Goal: Task Accomplishment & Management: Use online tool/utility

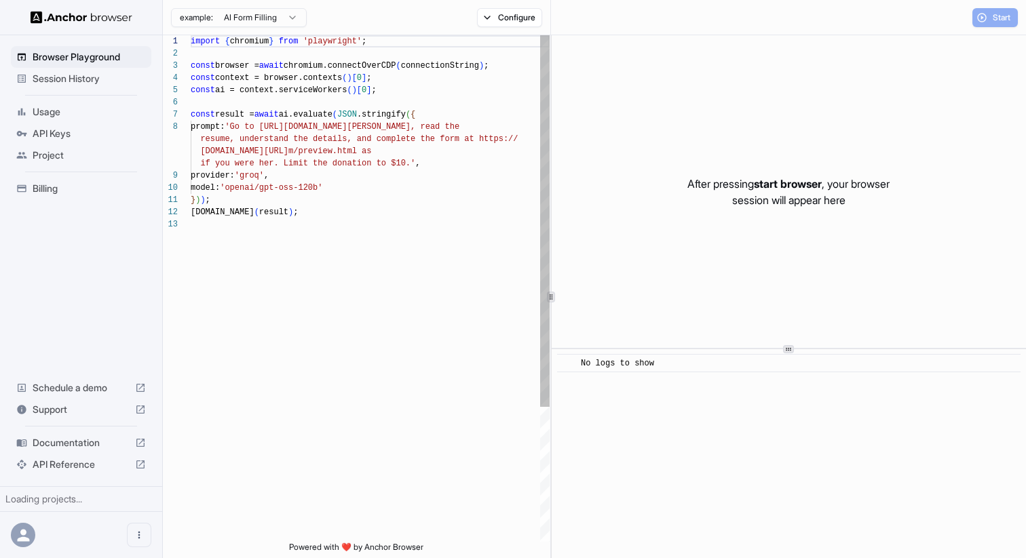
scroll to position [85, 0]
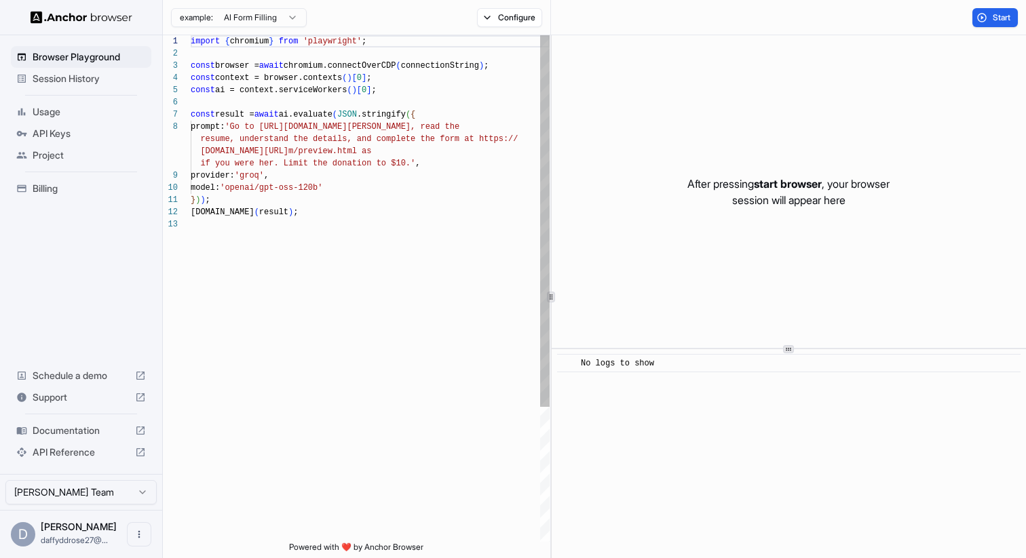
scroll to position [85, 0]
click at [77, 60] on span "Browser Playground" at bounding box center [89, 57] width 113 height 14
click at [74, 115] on span "Usage" at bounding box center [89, 112] width 113 height 14
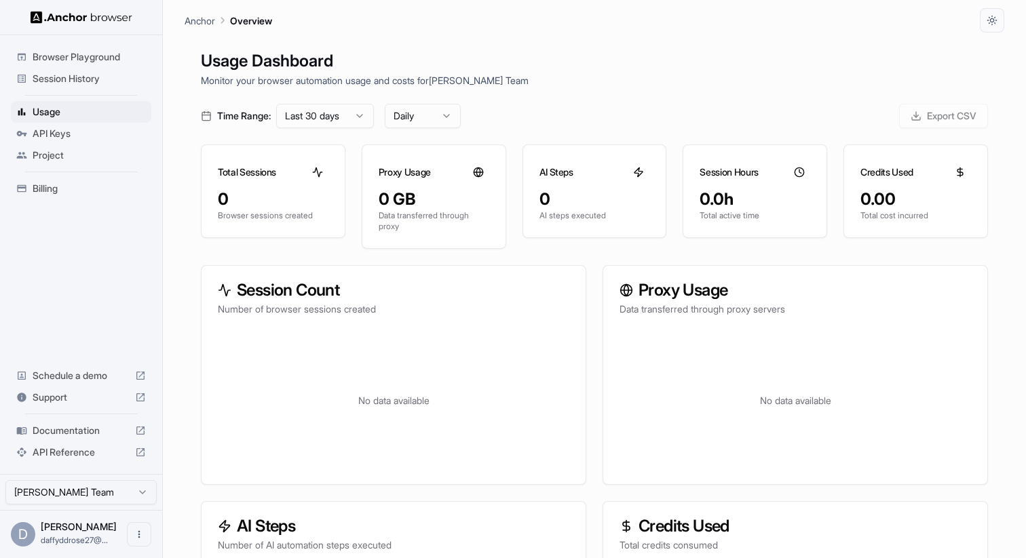
click at [73, 132] on span "API Keys" at bounding box center [89, 134] width 113 height 14
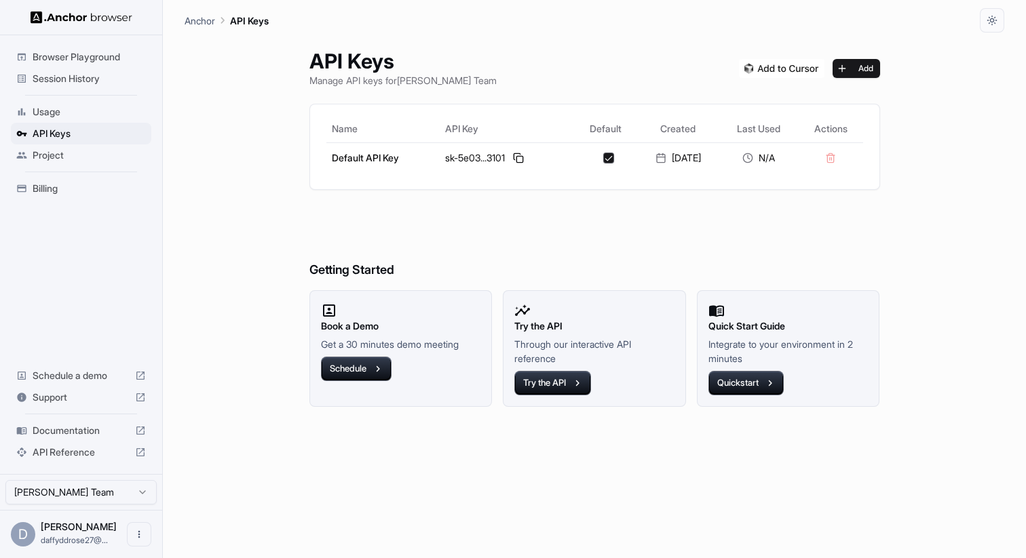
click at [73, 185] on span "Billing" at bounding box center [89, 189] width 113 height 14
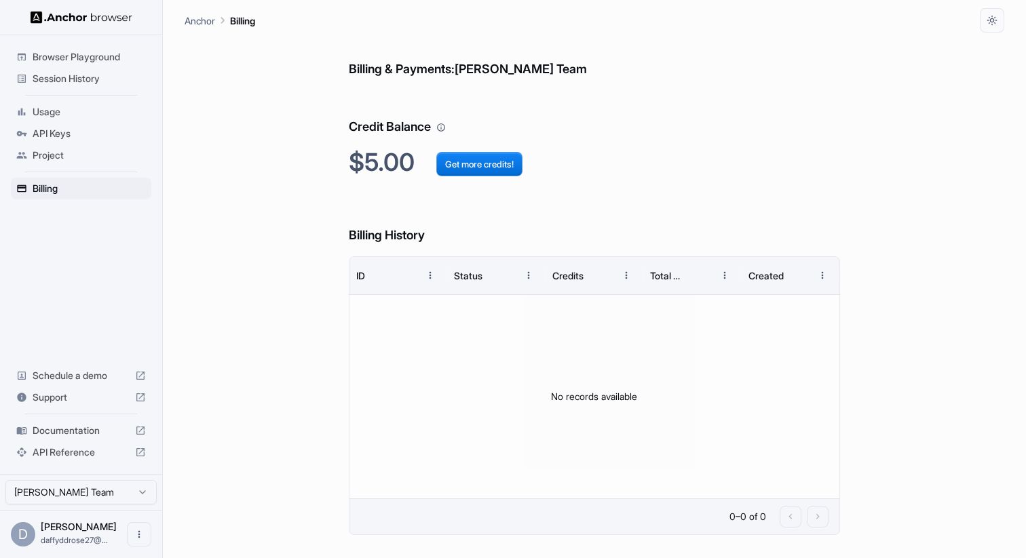
click at [57, 155] on span "Project" at bounding box center [89, 156] width 113 height 14
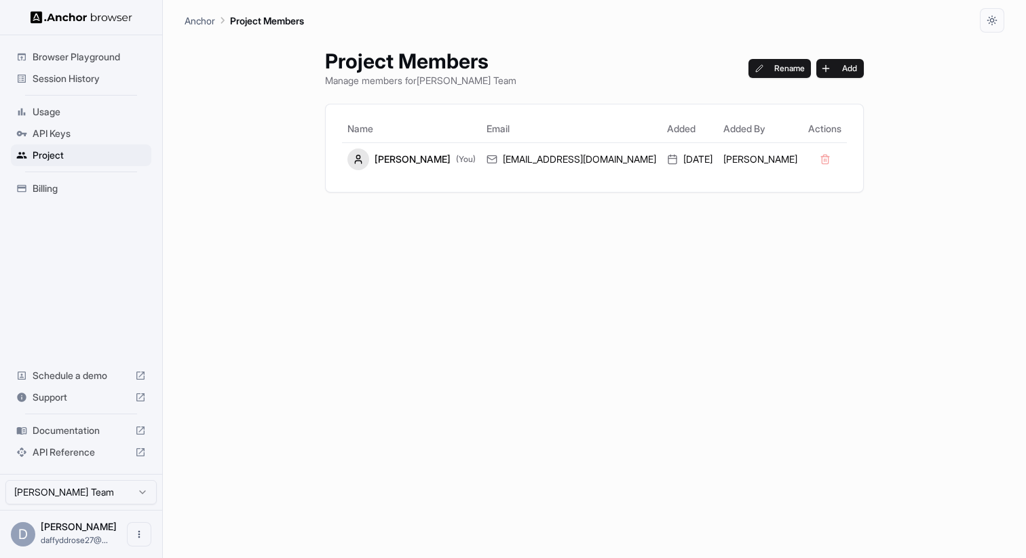
click at [66, 137] on span "API Keys" at bounding box center [89, 134] width 113 height 14
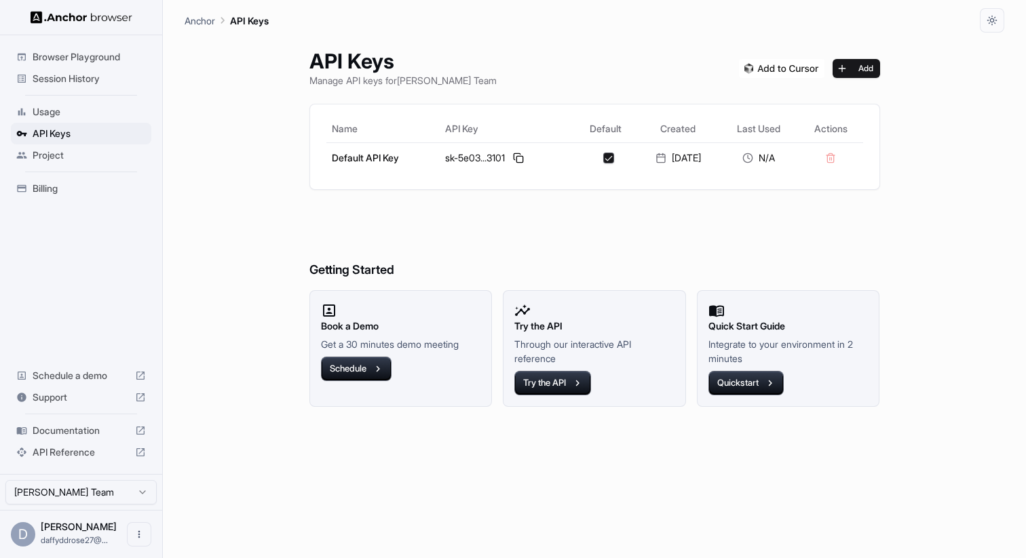
click at [56, 111] on span "Usage" at bounding box center [89, 112] width 113 height 14
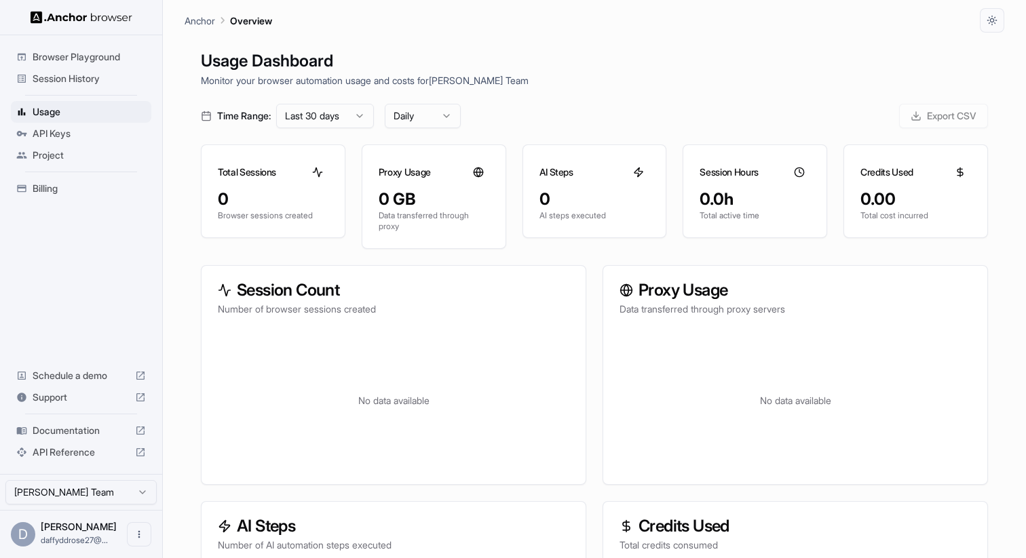
click at [79, 87] on div "Session History" at bounding box center [81, 79] width 140 height 22
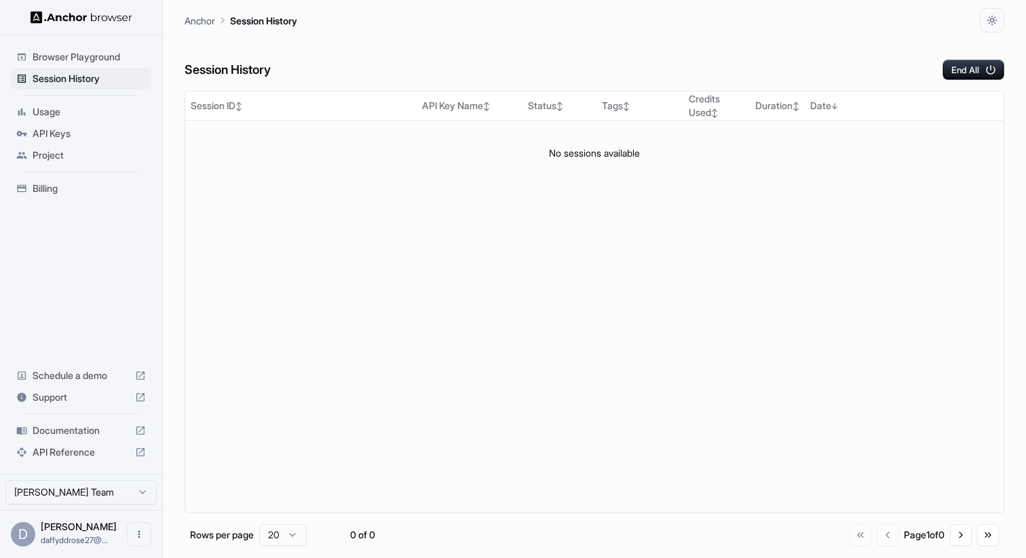
click at [79, 65] on div "Browser Playground" at bounding box center [81, 57] width 140 height 22
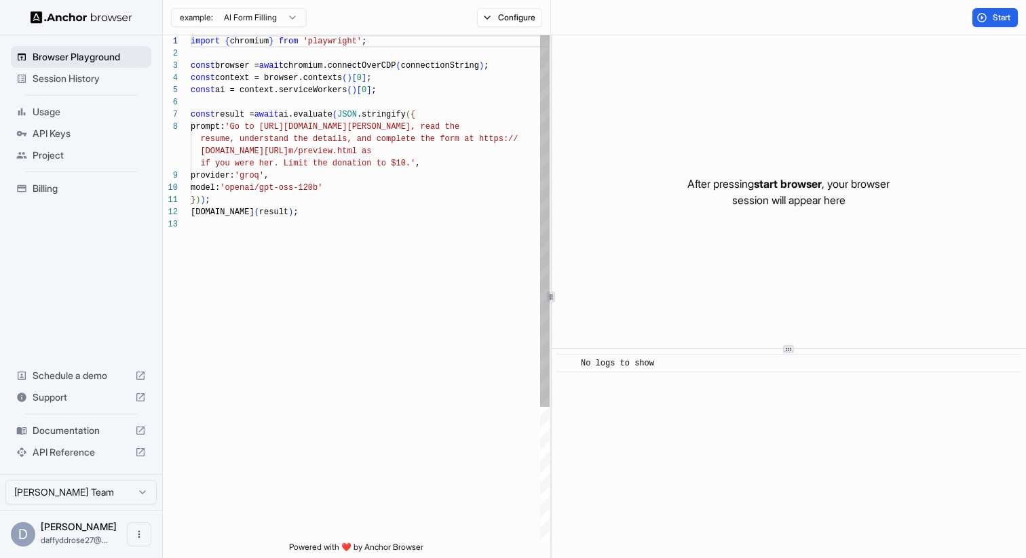
scroll to position [85, 0]
click at [511, 10] on button "Configure" at bounding box center [510, 17] width 66 height 19
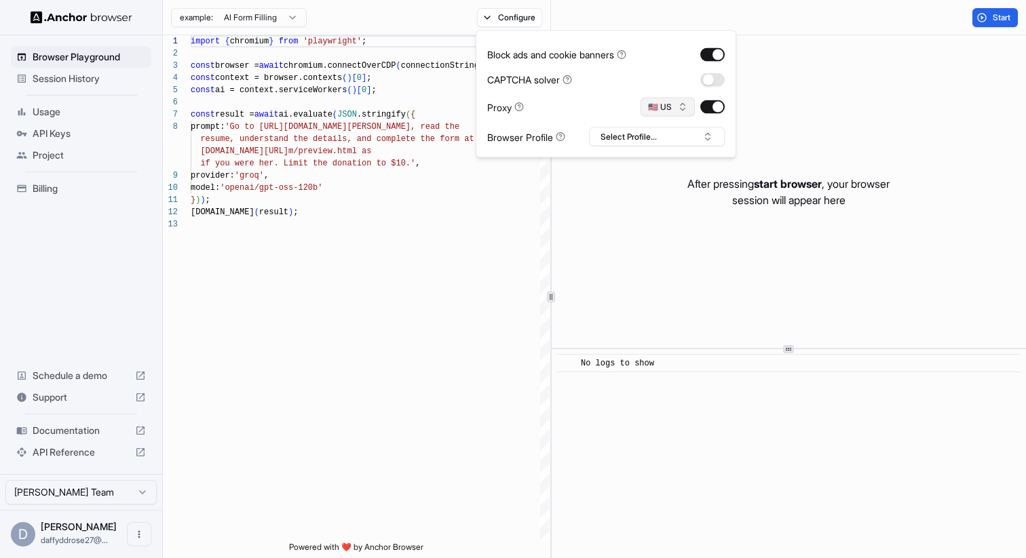
click at [681, 109] on button "🇺🇸 US" at bounding box center [667, 107] width 54 height 19
click at [761, 98] on div "After pressing start browser , your browser session will appear here" at bounding box center [788, 191] width 474 height 313
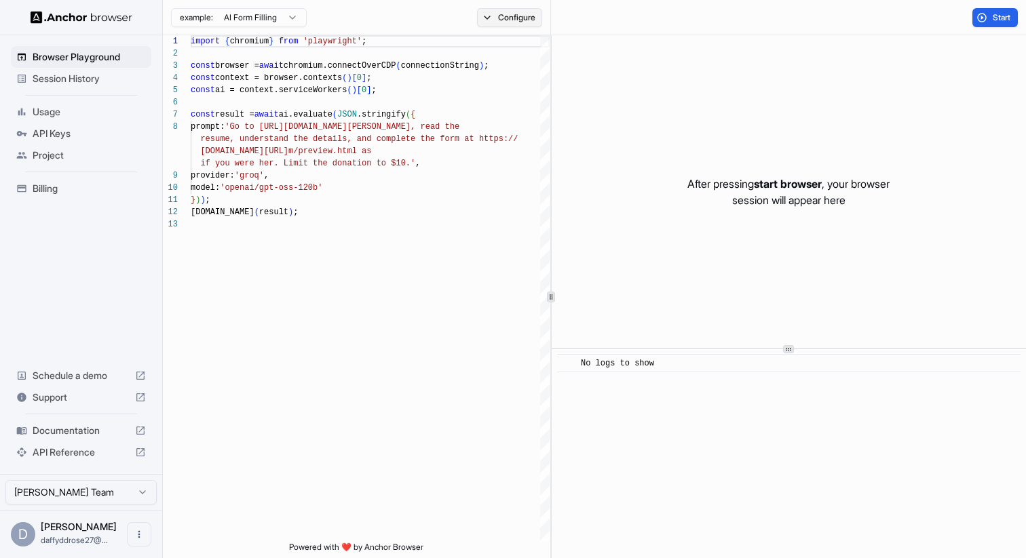
click at [510, 22] on button "Configure" at bounding box center [510, 17] width 66 height 19
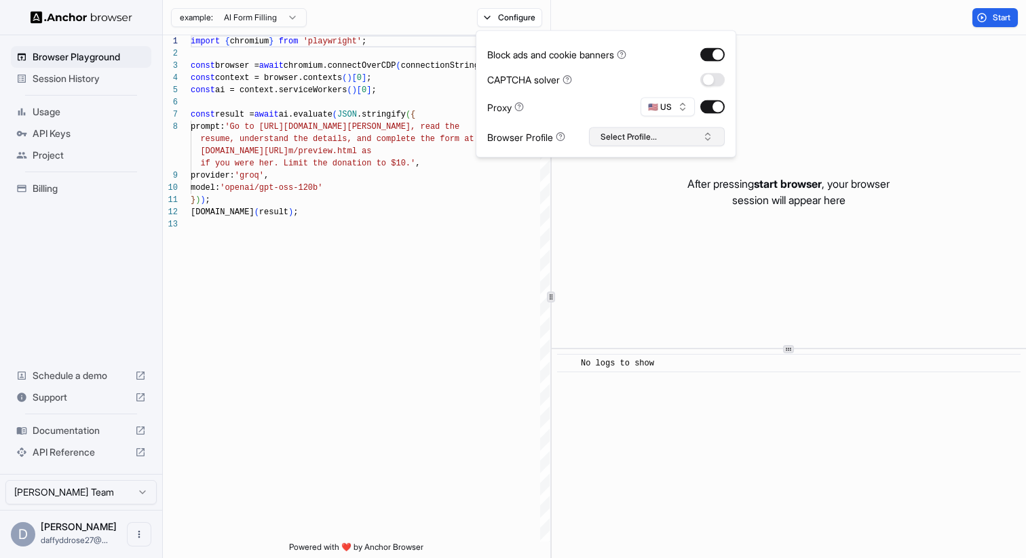
click at [597, 134] on button "Select Profile..." at bounding box center [657, 137] width 136 height 19
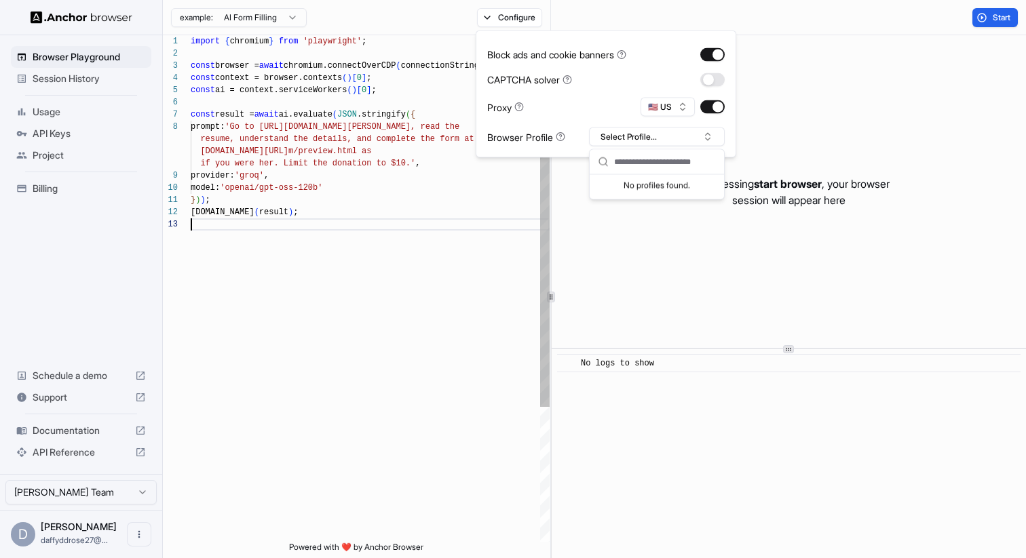
scroll to position [61, 0]
click at [426, 250] on div "import { chromium } from 'playwright' ; const browser = await chromium.connectO…" at bounding box center [370, 380] width 359 height 690
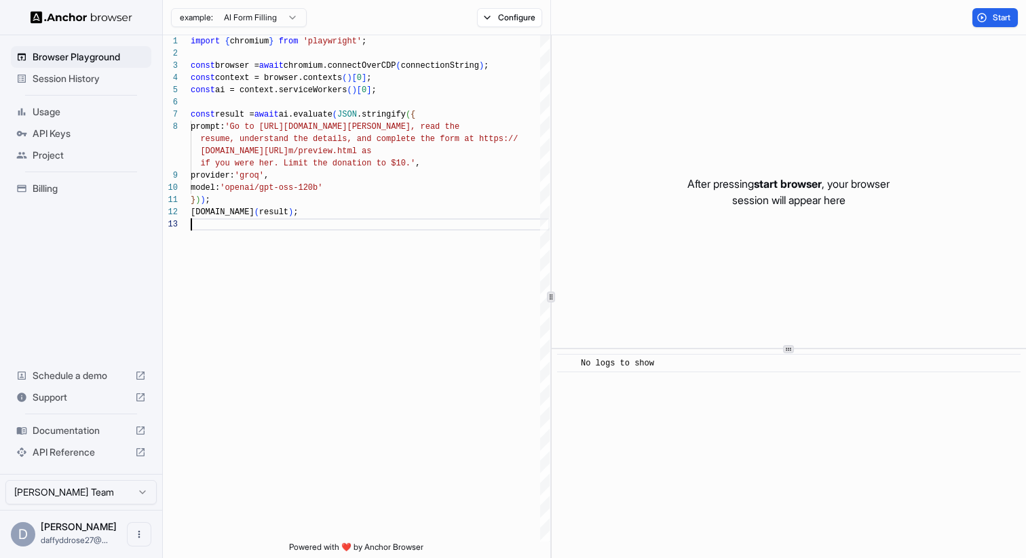
click at [263, 19] on html "Browser Playground Session History Usage API Keys Project Billing Schedule a de…" at bounding box center [513, 279] width 1026 height 558
click at [340, 12] on html "Browser Playground Session History Usage API Keys Project Billing Schedule a de…" at bounding box center [513, 279] width 1026 height 558
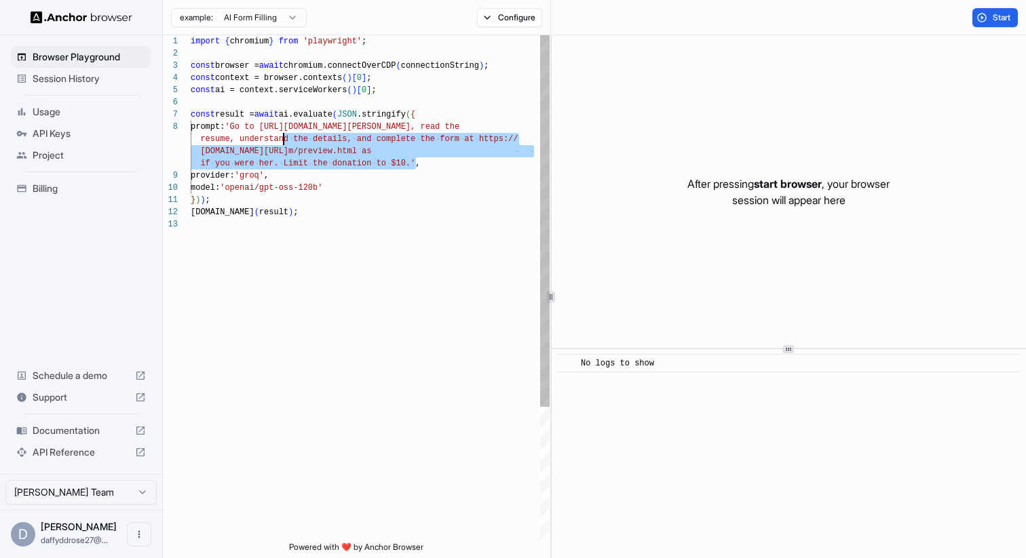
scroll to position [85, 0]
drag, startPoint x: 414, startPoint y: 161, endPoint x: 271, endPoint y: 126, distance: 147.4
click at [271, 126] on div "import { chromium } from 'playwright' ; const browser = await chromium.connectO…" at bounding box center [370, 380] width 359 height 690
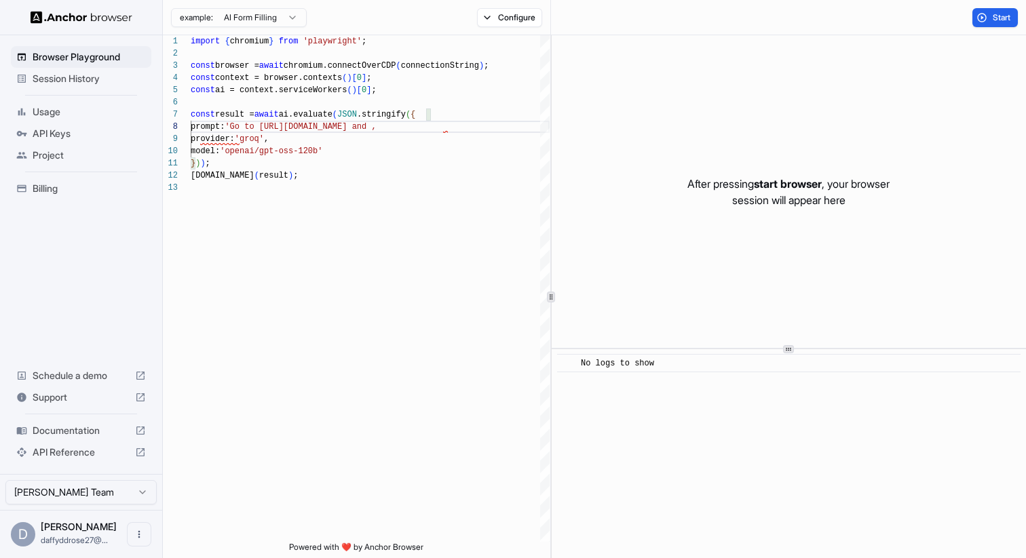
click at [87, 458] on span "API Reference" at bounding box center [81, 453] width 97 height 14
click at [440, 124] on div "import { chromium } from 'playwright' ; const browser = await chromium.connectO…" at bounding box center [370, 361] width 359 height 653
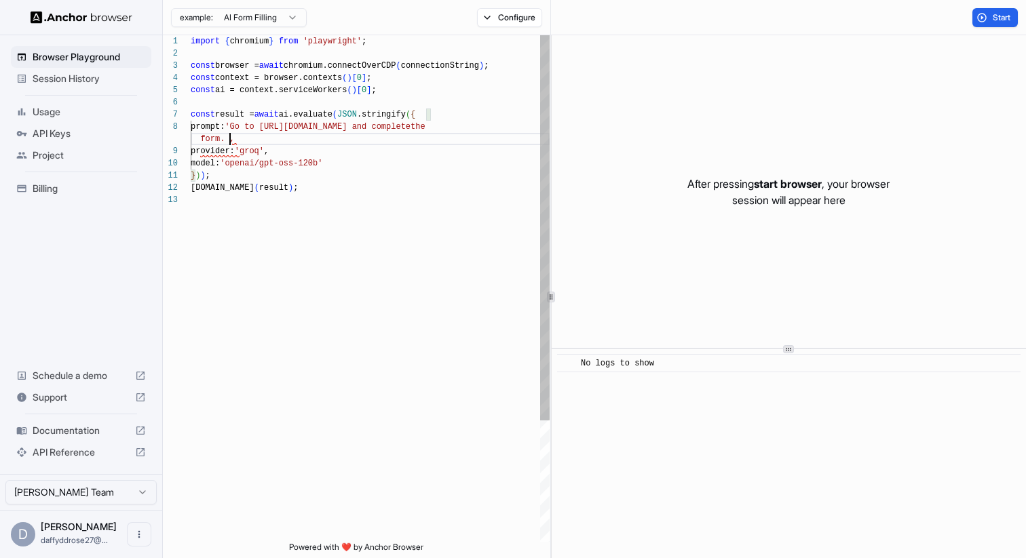
scroll to position [98, 0]
click at [352, 140] on div "import { chromium } from 'playwright' ; const browser = await chromium.connectO…" at bounding box center [370, 367] width 359 height 665
click at [388, 140] on div "import { chromium } from 'playwright' ; const browser = await chromium.connectO…" at bounding box center [370, 367] width 359 height 665
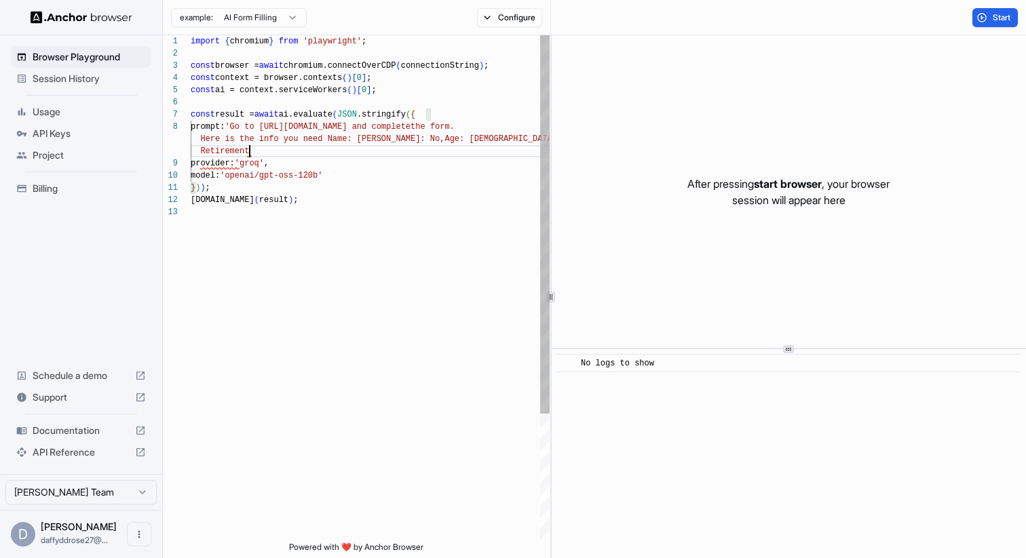
scroll to position [110, 0]
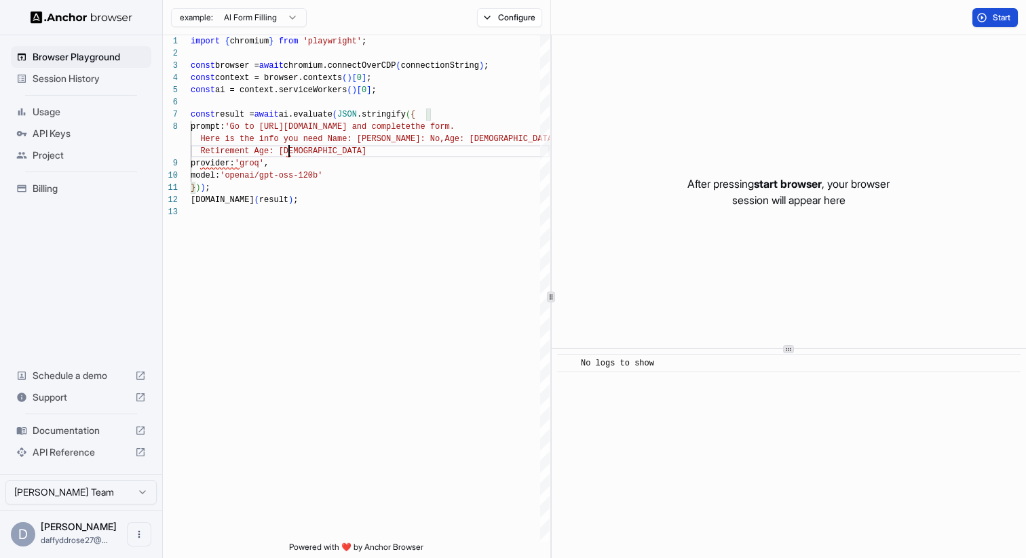
click at [990, 17] on button "Start" at bounding box center [994, 17] width 45 height 19
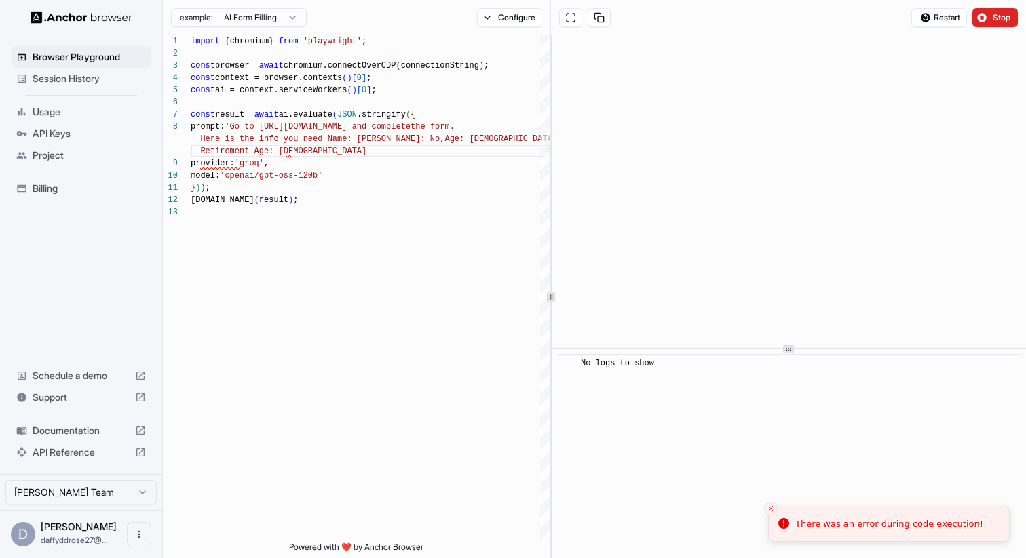
click at [239, 14] on html "Browser Playground Session History Usage API Keys Project Billing Schedule a de…" at bounding box center [513, 279] width 1026 height 558
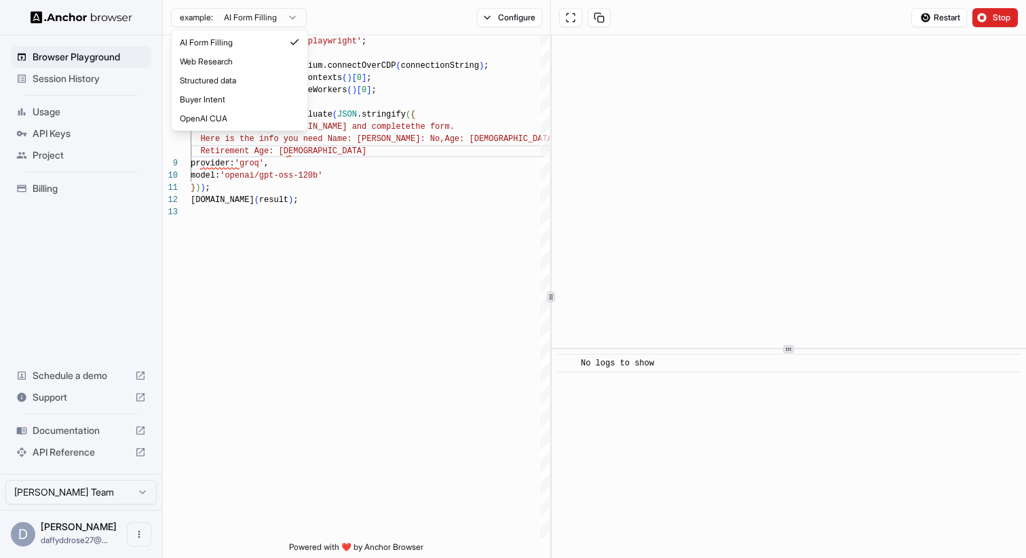
click at [352, 198] on html "Browser Playground Session History Usage API Keys Project Billing Schedule a de…" at bounding box center [513, 279] width 1026 height 558
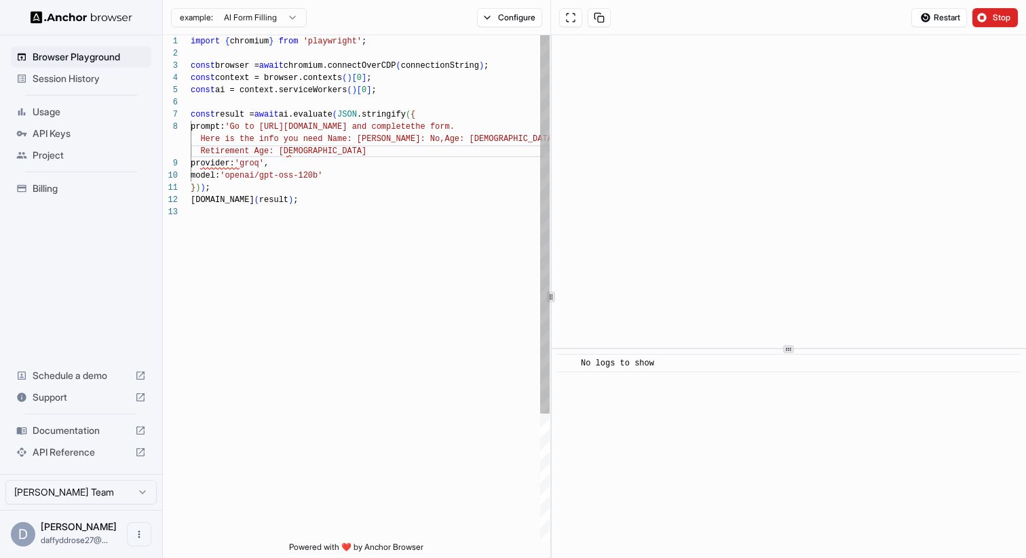
click at [331, 196] on div "import { chromium } from 'playwright' ; const browser = await chromium.connectO…" at bounding box center [370, 374] width 359 height 678
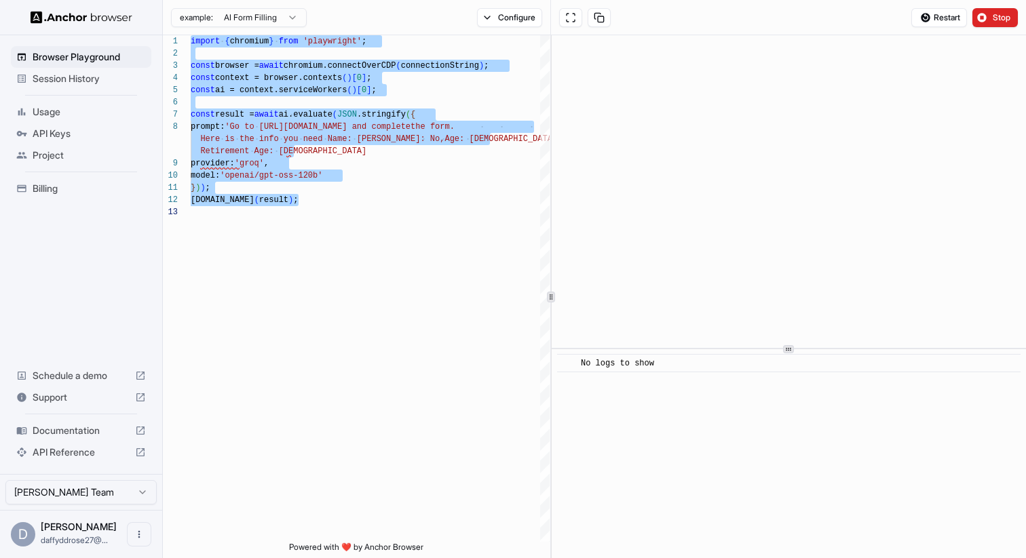
click at [244, 18] on html "Browser Playground Session History Usage API Keys Project Billing Schedule a de…" at bounding box center [513, 279] width 1026 height 558
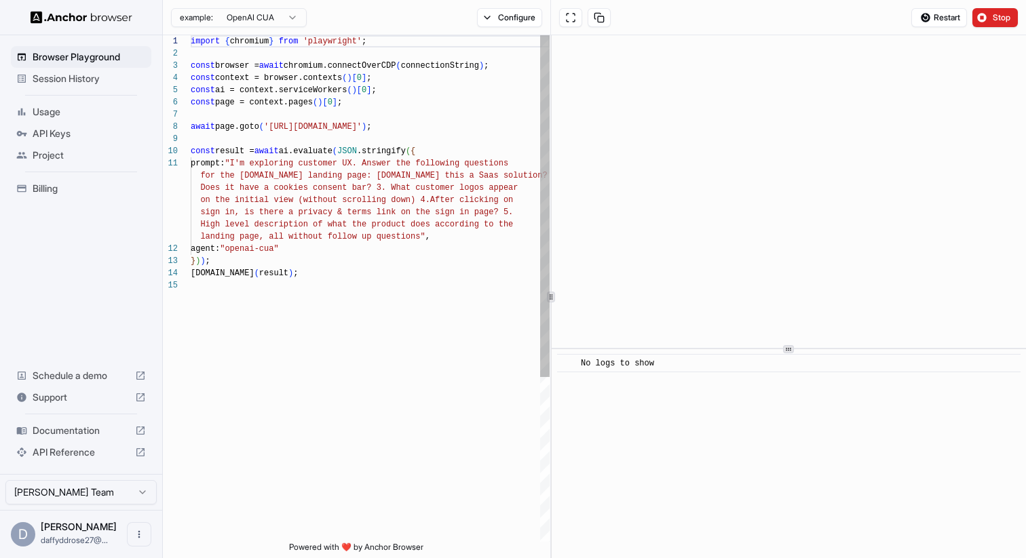
scroll to position [49, 0]
click at [305, 210] on div "import { chromium } from 'playwright' ; const browser = await chromium.connectO…" at bounding box center [370, 410] width 359 height 751
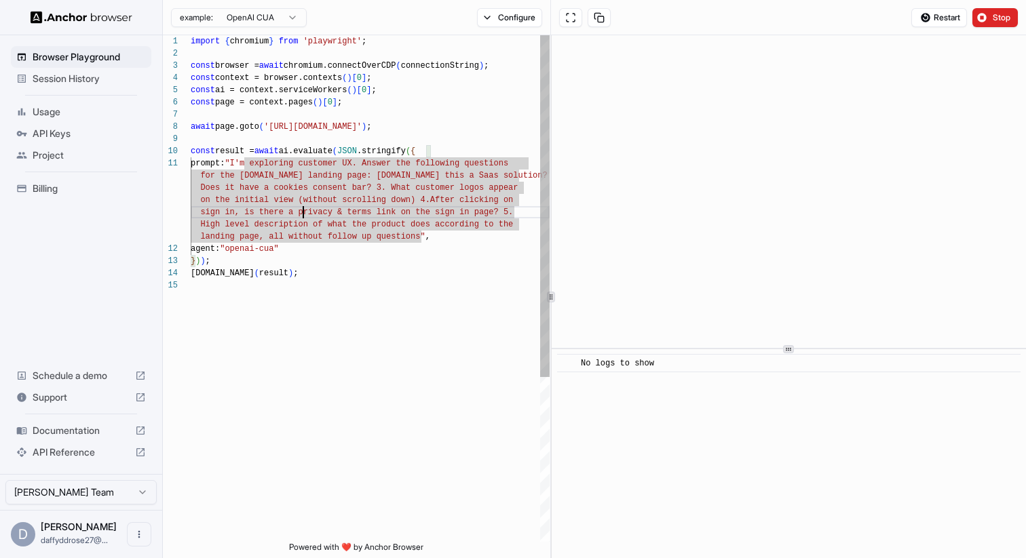
scroll to position [98, 0]
click at [341, 255] on div "import { chromium } from 'playwright' ; const browser = await chromium.connectO…" at bounding box center [370, 410] width 359 height 751
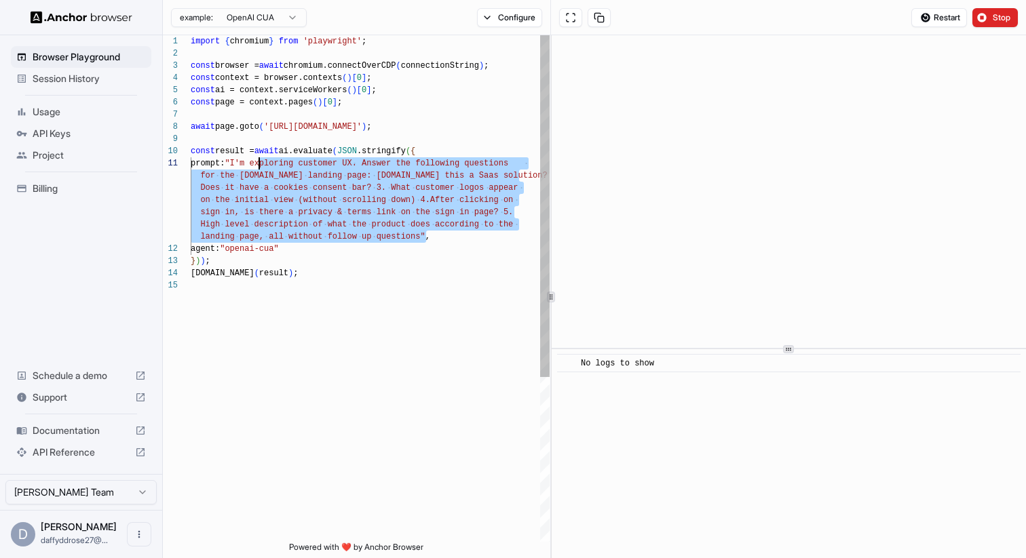
scroll to position [0, 0]
drag, startPoint x: 425, startPoint y: 235, endPoint x: 245, endPoint y: 165, distance: 193.5
click at [245, 165] on div "import { chromium } from 'playwright' ; const browser = await chromium.connectO…" at bounding box center [370, 410] width 359 height 751
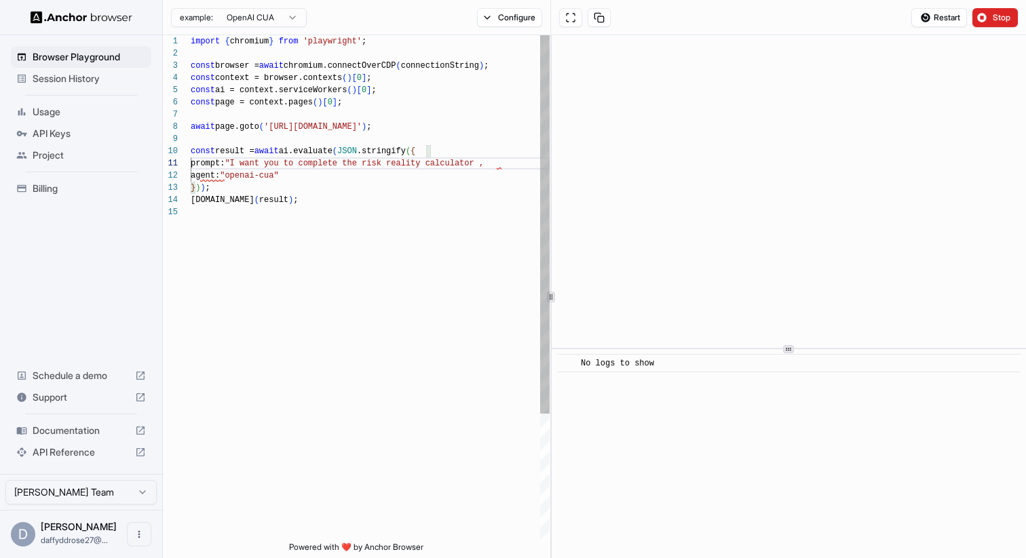
click at [379, 159] on div "import { chromium } from 'playwright' ; const browser = await chromium.connectO…" at bounding box center [370, 374] width 359 height 678
click at [509, 165] on div "import { chromium } from 'playwright' ; const browser = await chromium.connectO…" at bounding box center [370, 374] width 359 height 678
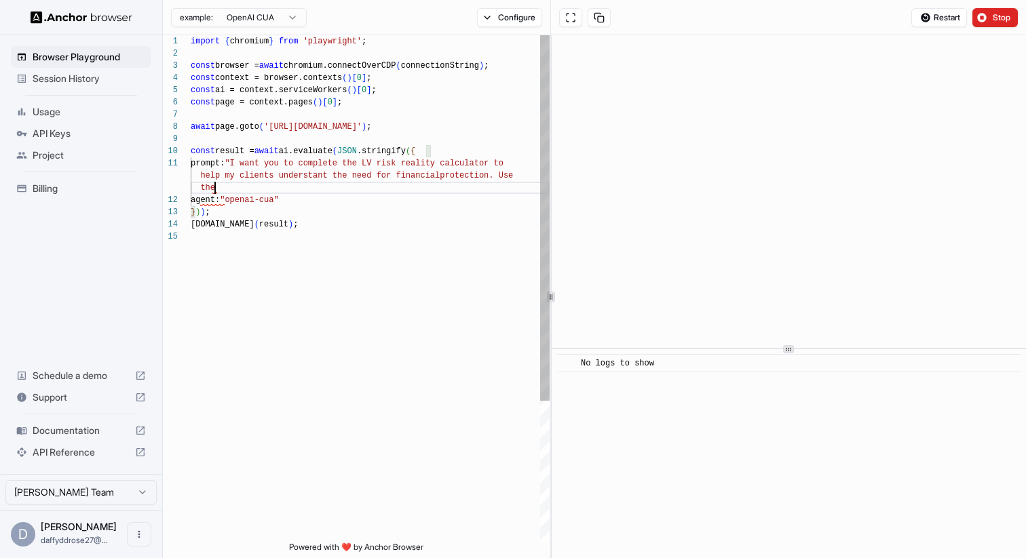
scroll to position [24, 0]
click at [313, 188] on div "import { chromium } from 'playwright' ; const browser = await chromium.connectO…" at bounding box center [370, 386] width 359 height 702
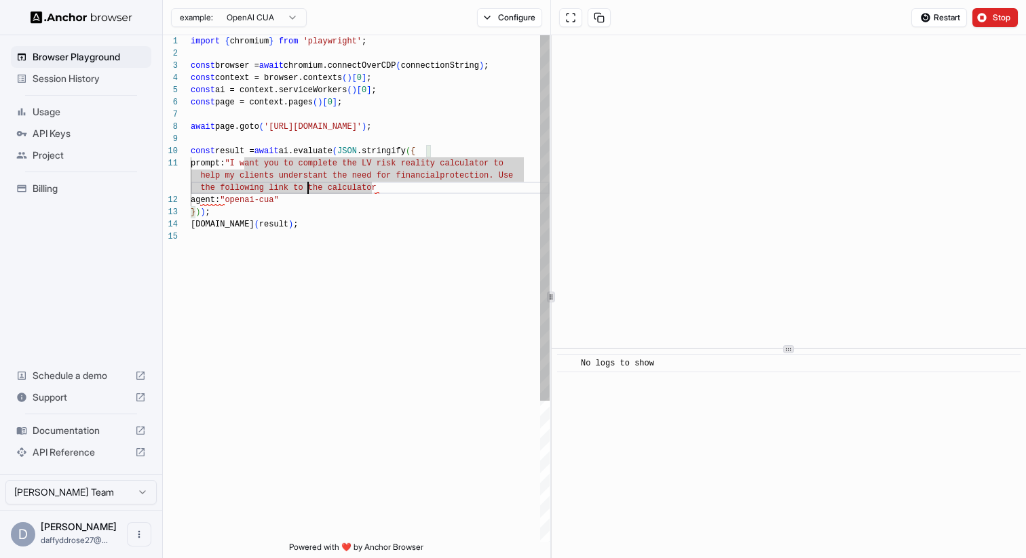
click at [306, 188] on div "import { chromium } from 'playwright' ; const browser = await chromium.connectO…" at bounding box center [370, 386] width 359 height 702
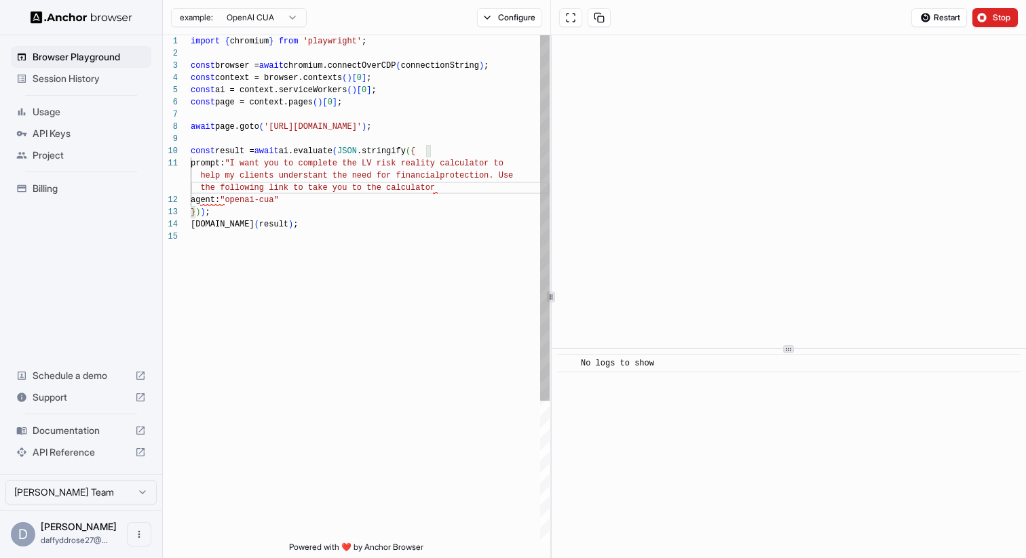
click at [451, 189] on div "import { chromium } from 'playwright' ; const browser = await chromium.connectO…" at bounding box center [370, 386] width 359 height 702
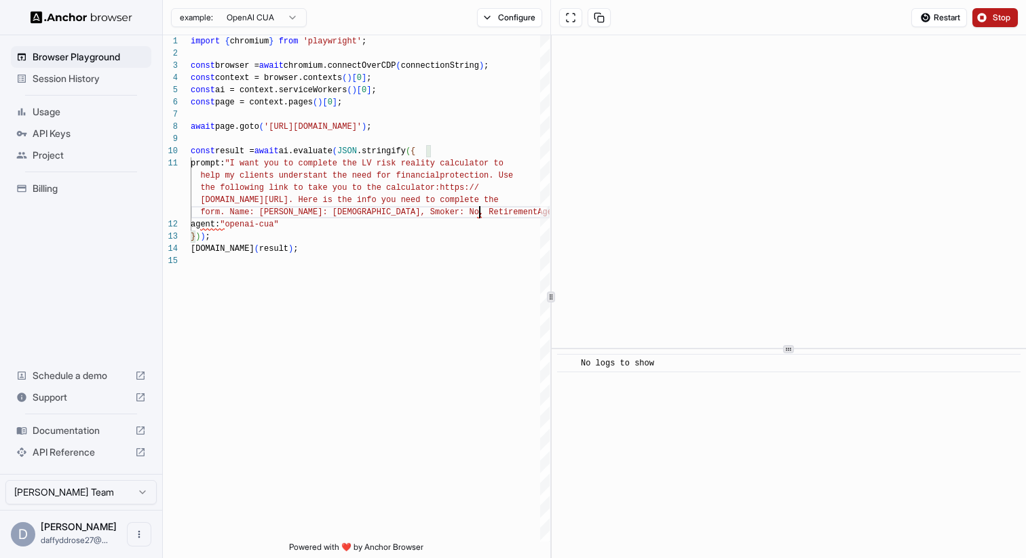
click at [991, 18] on button "Stop" at bounding box center [994, 17] width 45 height 19
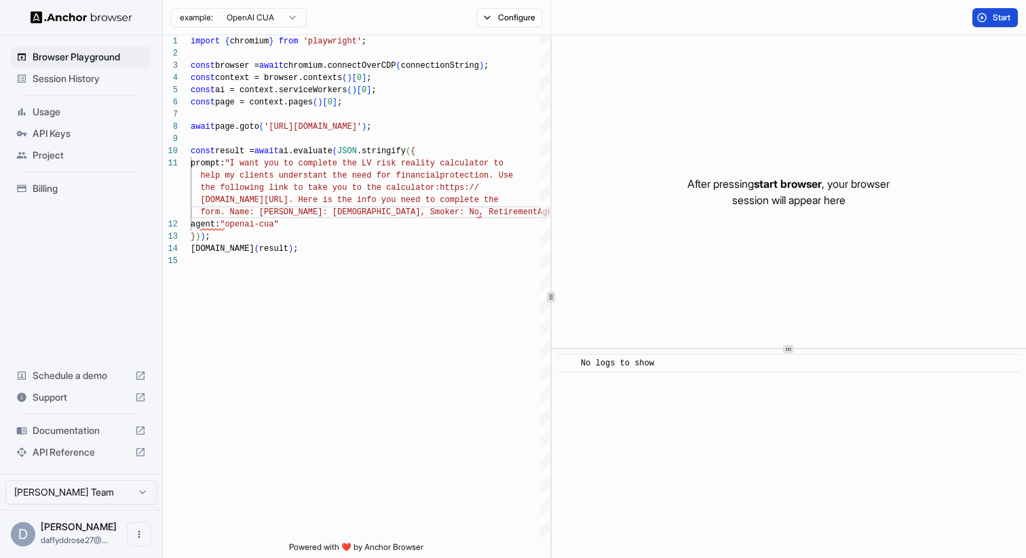
click at [990, 12] on button "Start" at bounding box center [994, 17] width 45 height 19
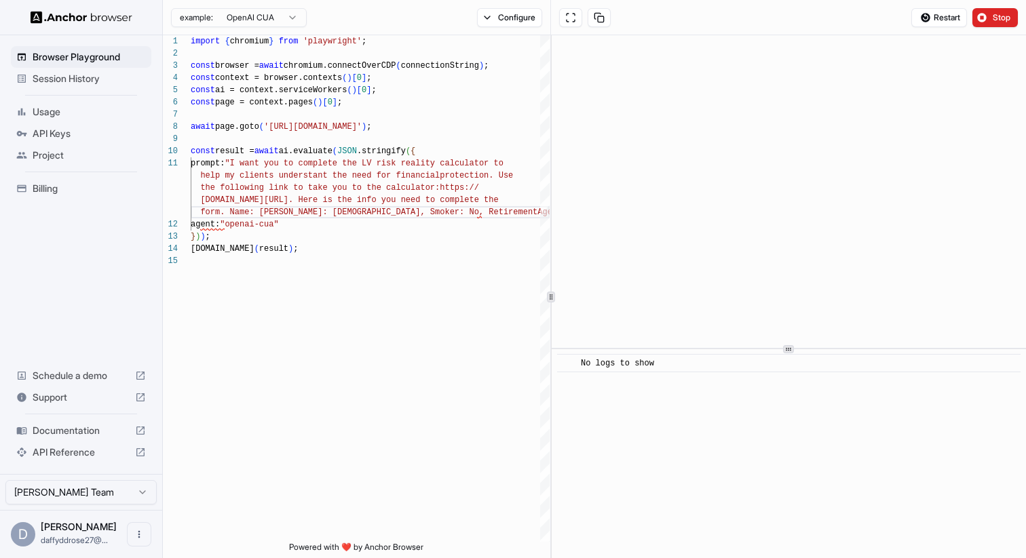
click at [111, 79] on span "Session History" at bounding box center [89, 79] width 113 height 14
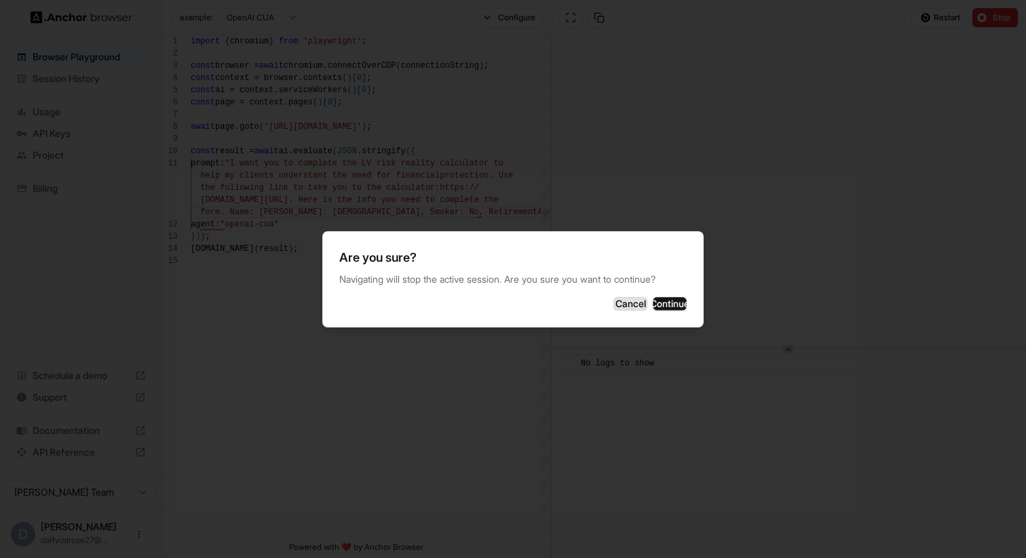
click at [613, 305] on button "Cancel" at bounding box center [630, 304] width 34 height 14
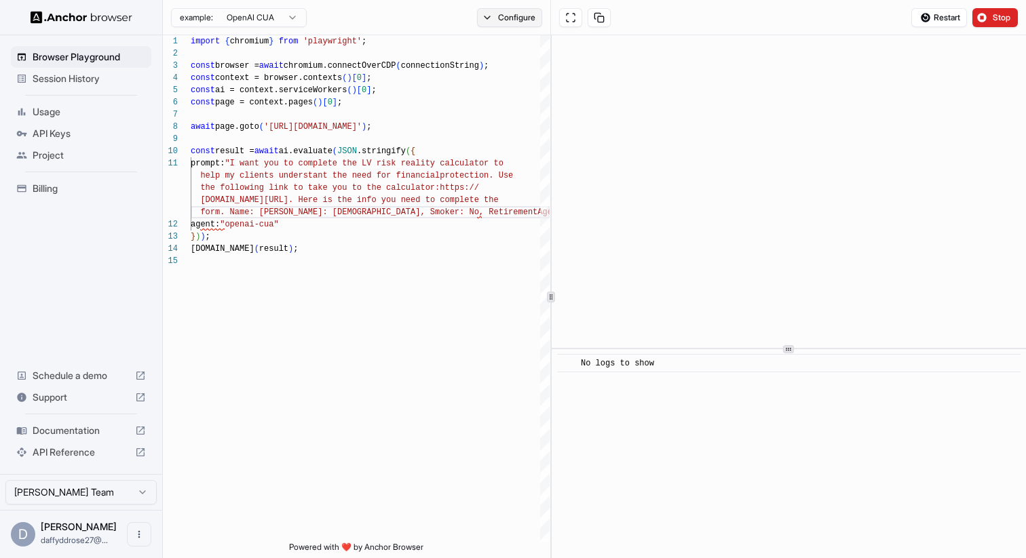
click at [522, 22] on button "Configure" at bounding box center [510, 17] width 66 height 19
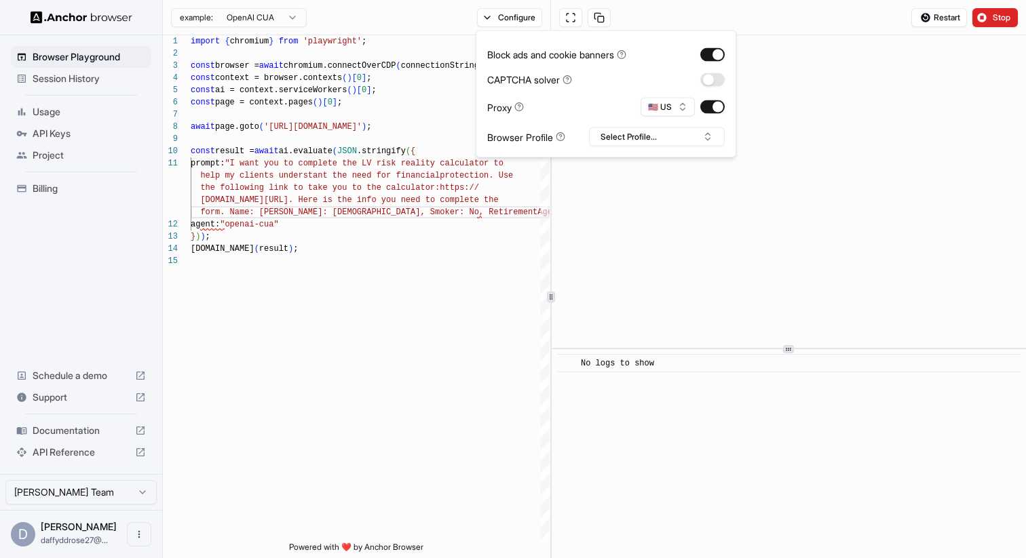
click at [260, 12] on html "Browser Playground Session History Usage API Keys Project Billing Schedule a de…" at bounding box center [513, 279] width 1026 height 558
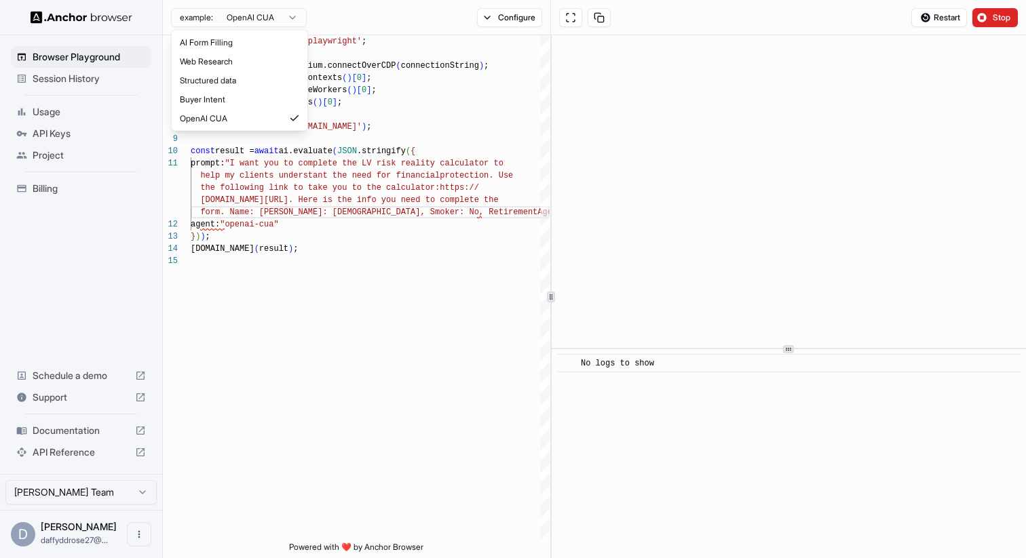
scroll to position [0, 0]
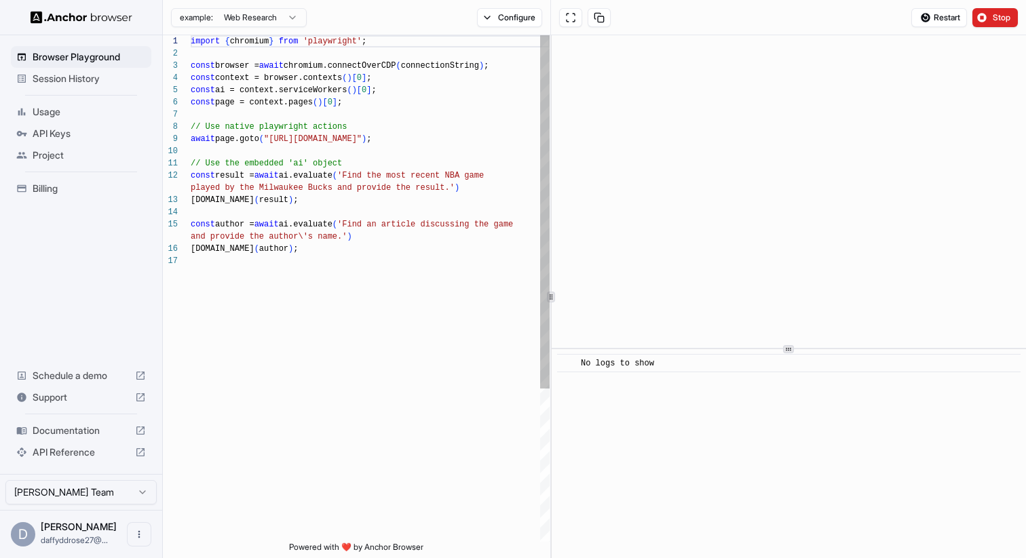
click at [247, 45] on div "import { chromium } from 'playwright' ; const browser = await chromium.connectO…" at bounding box center [370, 398] width 359 height 727
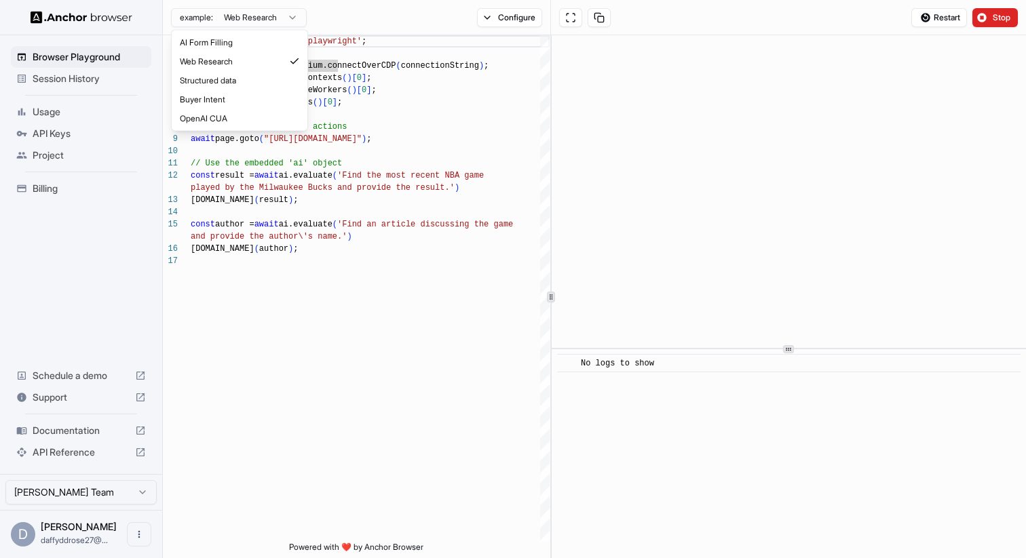
click at [247, 24] on html "Browser Playground Session History Usage API Keys Project Billing Schedule a de…" at bounding box center [513, 279] width 1026 height 558
type textarea "**********"
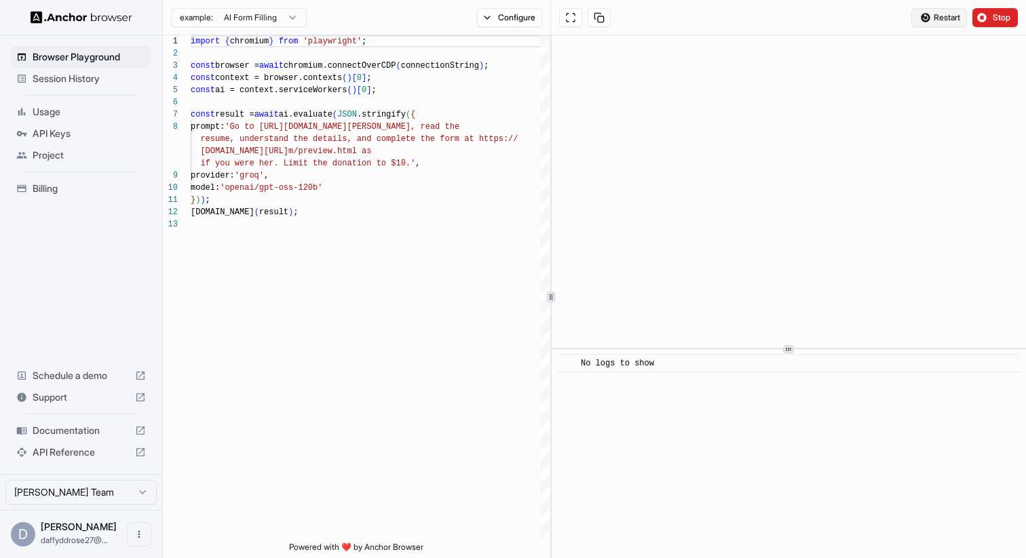
click at [956, 16] on span "Restart" at bounding box center [946, 17] width 26 height 11
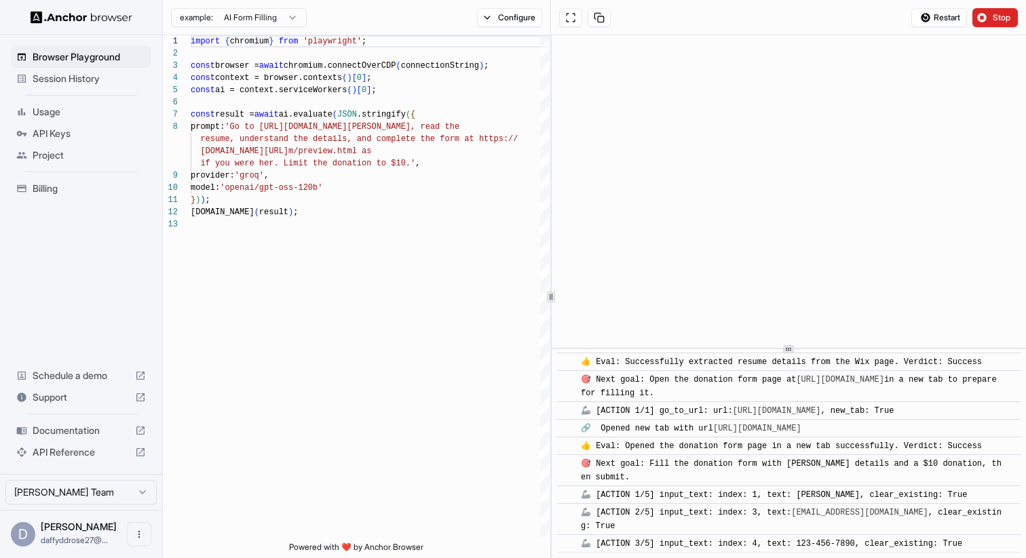
scroll to position [429, 0]
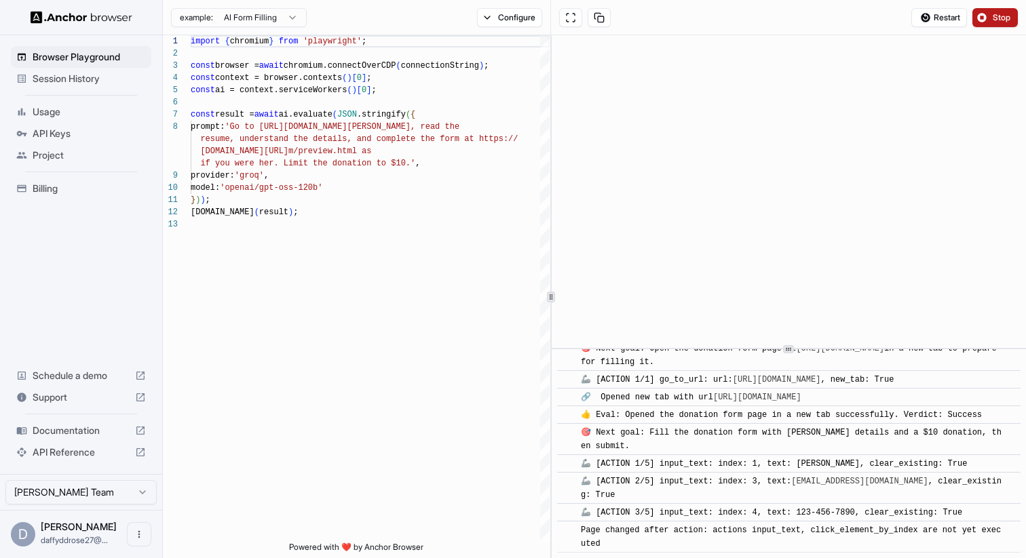
click at [982, 16] on button "Stop" at bounding box center [994, 17] width 45 height 19
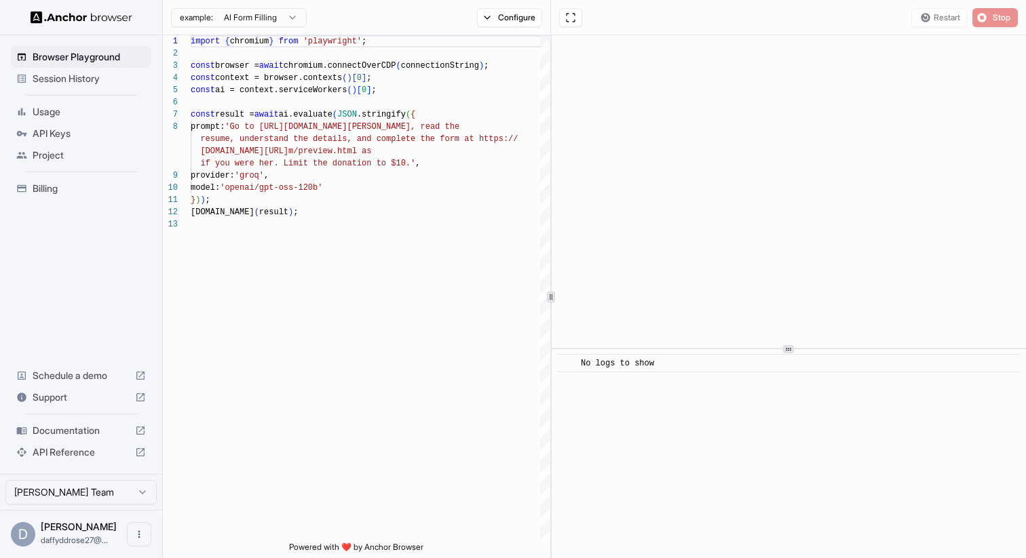
scroll to position [0, 0]
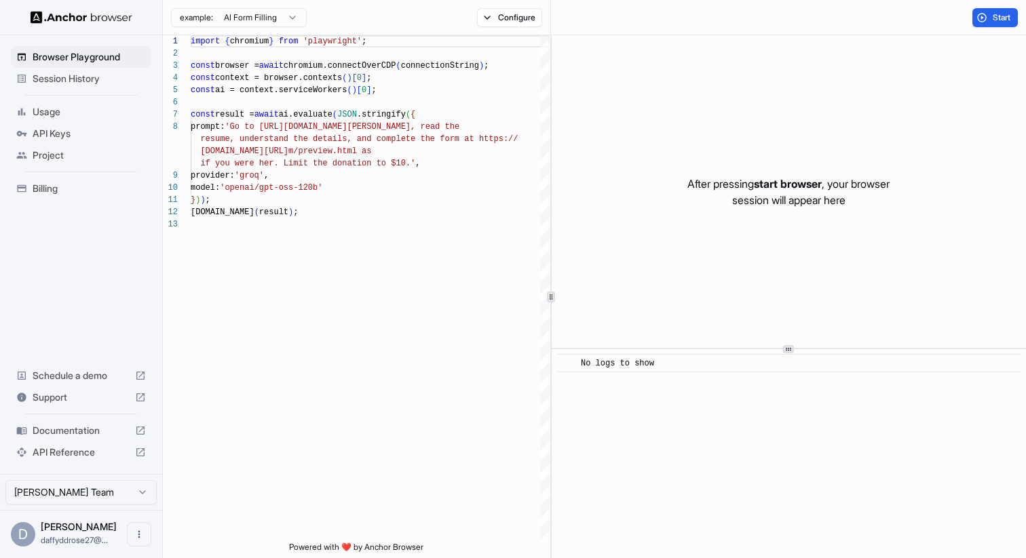
click at [71, 108] on span "Usage" at bounding box center [89, 112] width 113 height 14
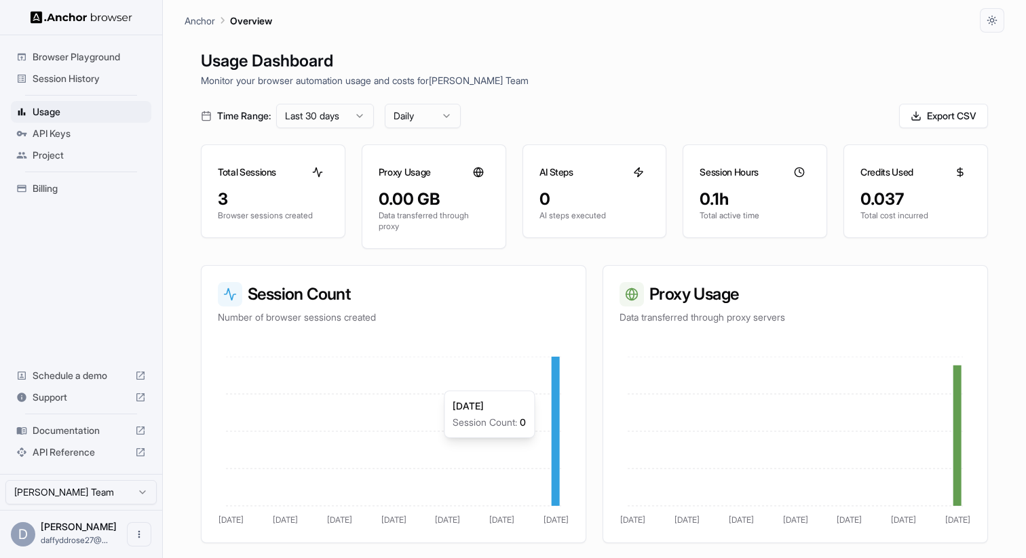
click at [550, 384] on icon "Sep 1 Sep 6 Sep 11 Sep 16 Sep 21 Sep 26 Oct 1" at bounding box center [393, 442] width 351 height 170
